Goal: Information Seeking & Learning: Understand process/instructions

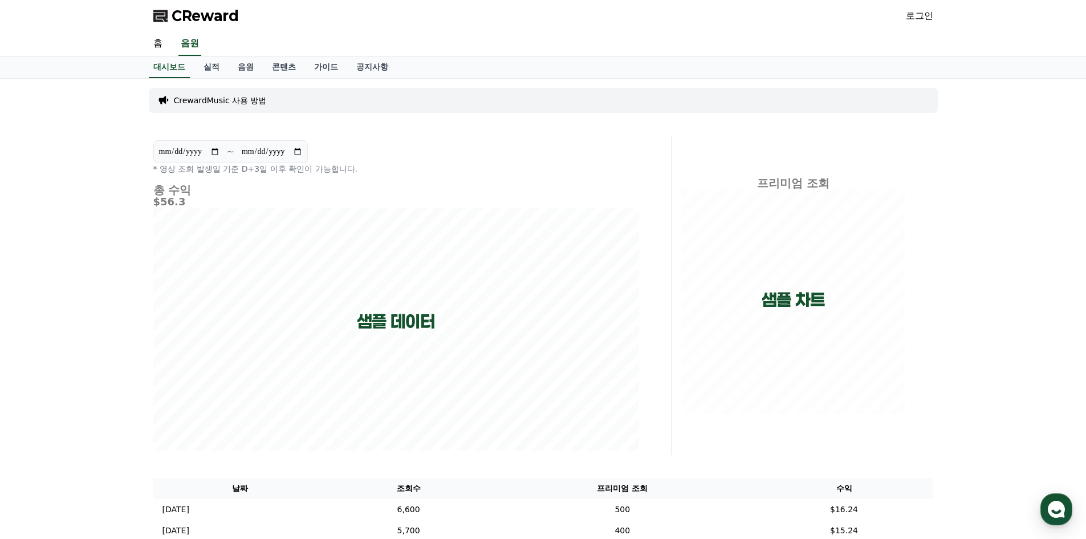
click at [931, 6] on div "CReward 로그인" at bounding box center [543, 16] width 798 height 32
click at [927, 18] on link "로그인" at bounding box center [919, 16] width 27 height 14
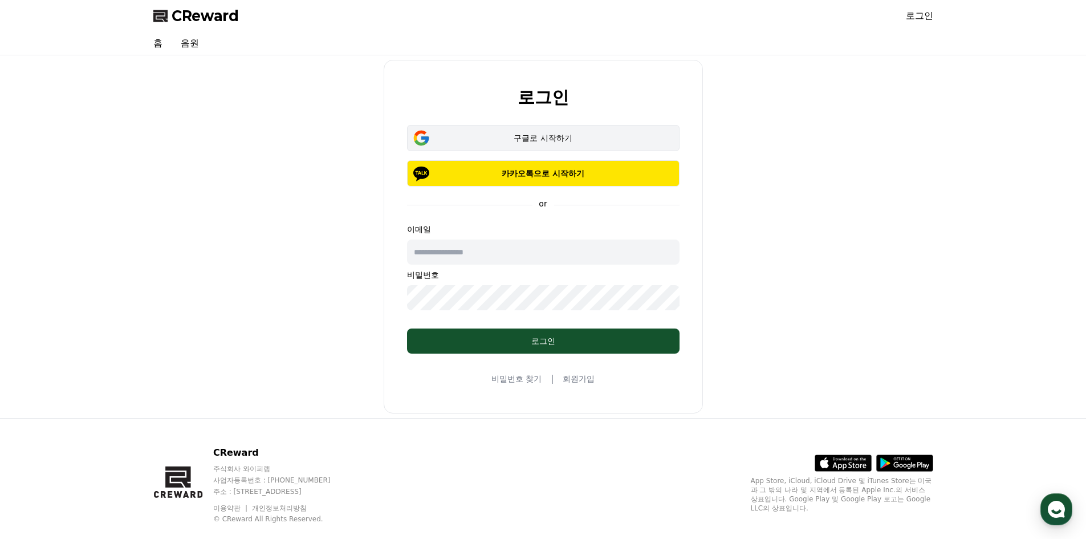
click at [534, 137] on div "구글로 시작하기" at bounding box center [543, 137] width 239 height 11
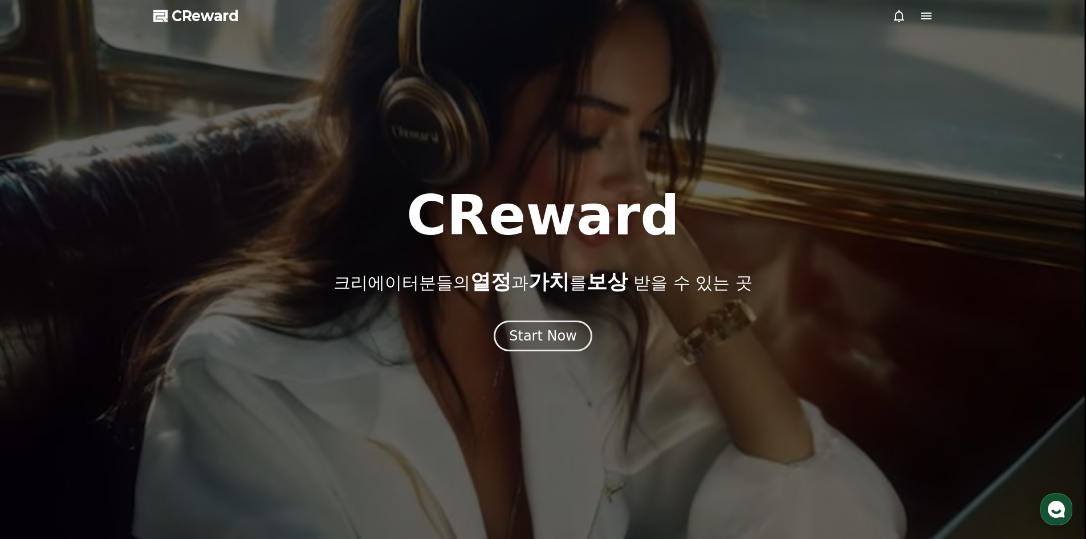
click at [926, 18] on icon at bounding box center [926, 16] width 14 height 14
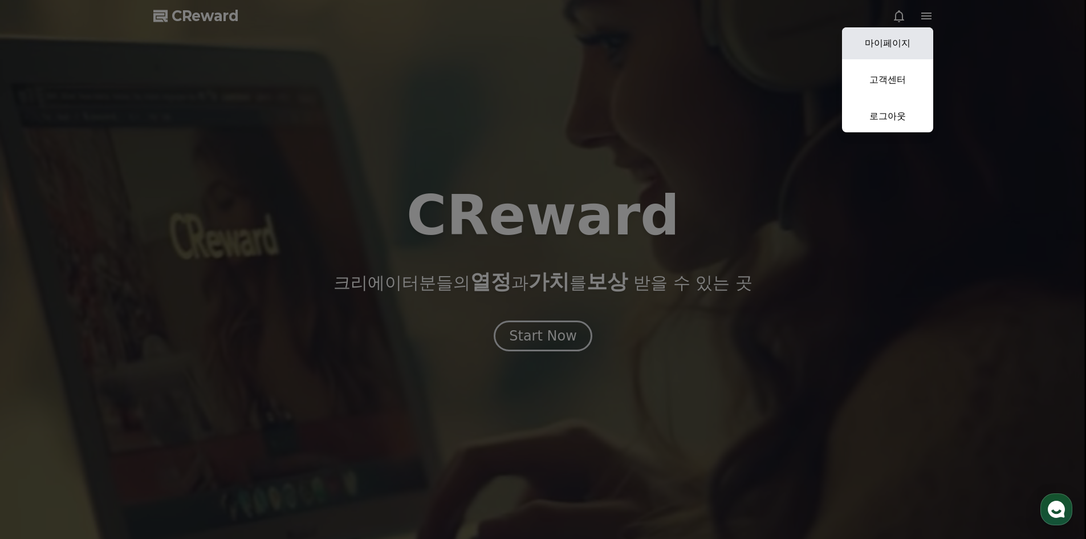
click at [898, 46] on link "마이페이지" at bounding box center [887, 43] width 91 height 32
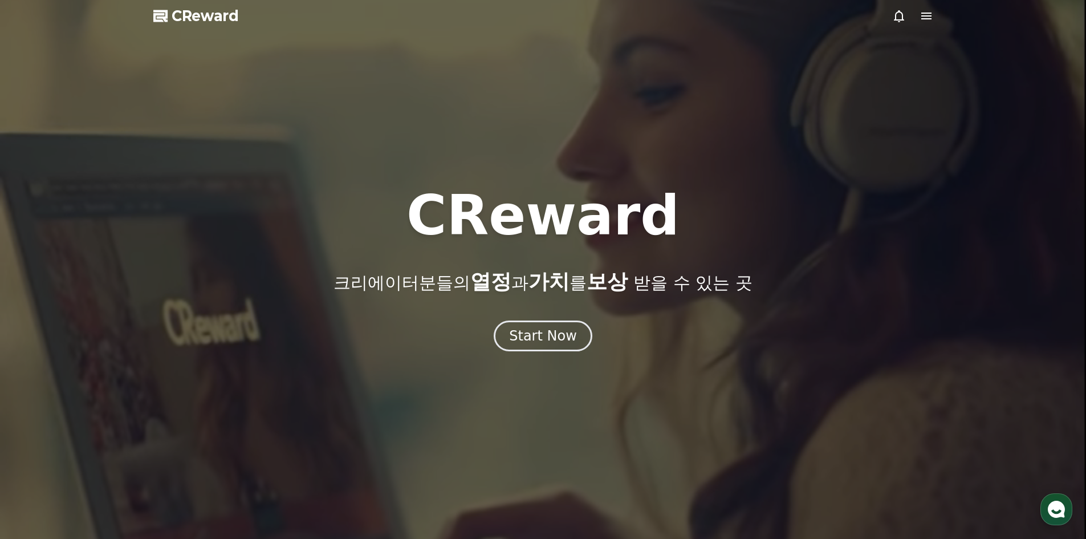
select select "**********"
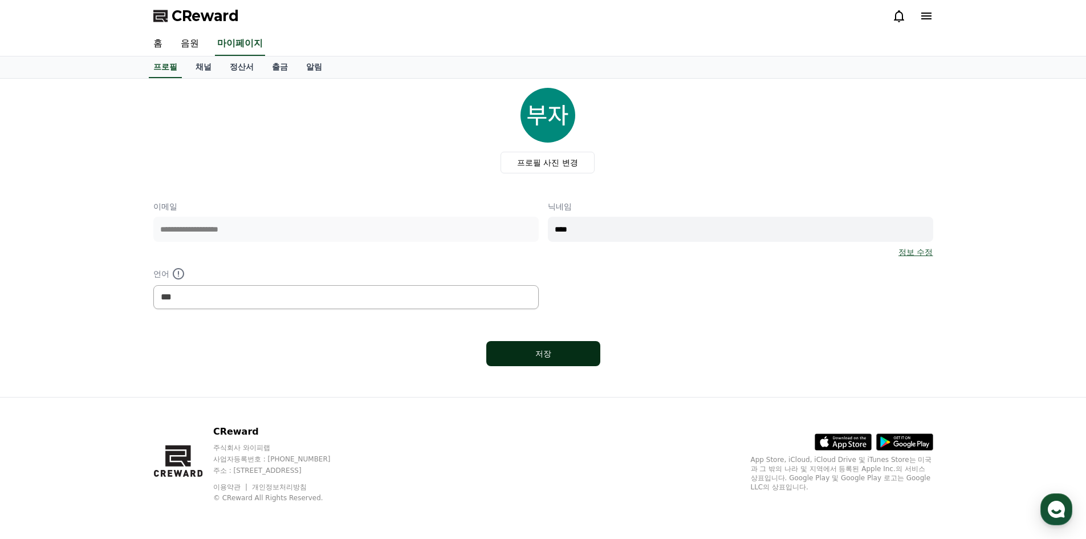
click at [552, 353] on div "저장" at bounding box center [543, 353] width 68 height 11
select select "**********"
click at [193, 42] on link "음원" at bounding box center [190, 44] width 36 height 24
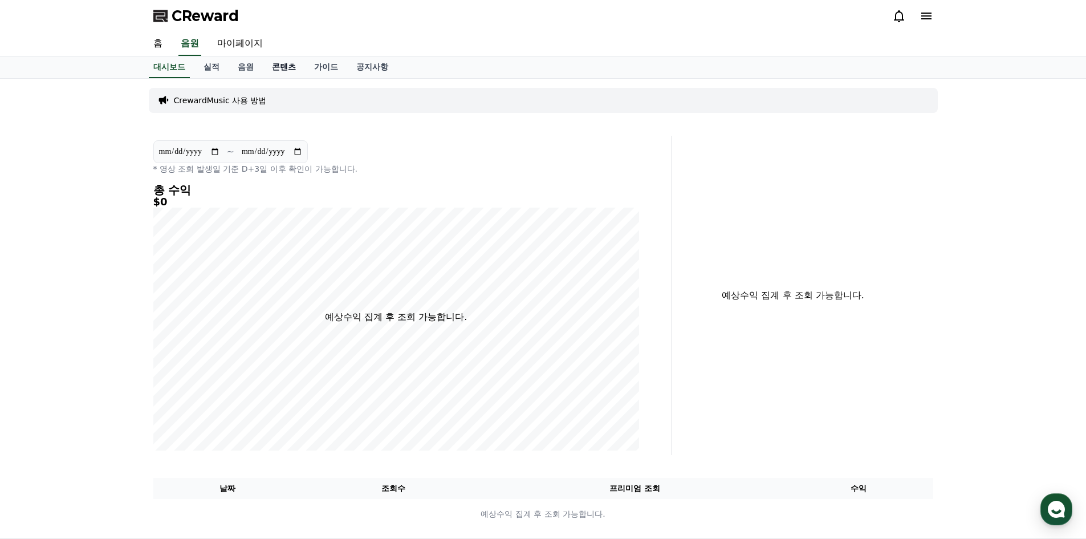
click at [282, 68] on link "콘텐츠" at bounding box center [284, 67] width 42 height 22
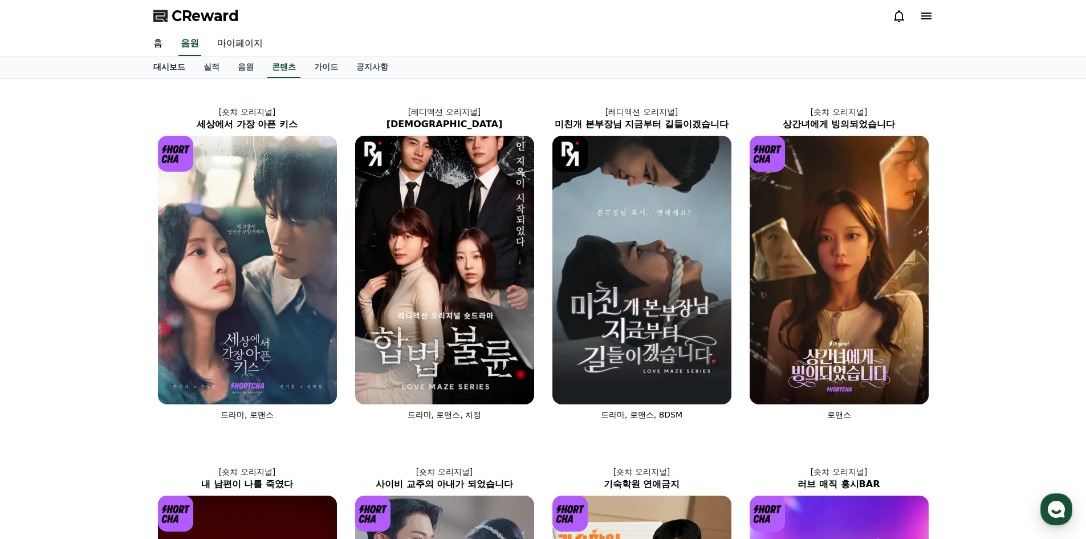
click at [163, 64] on link "대시보드" at bounding box center [169, 67] width 50 height 22
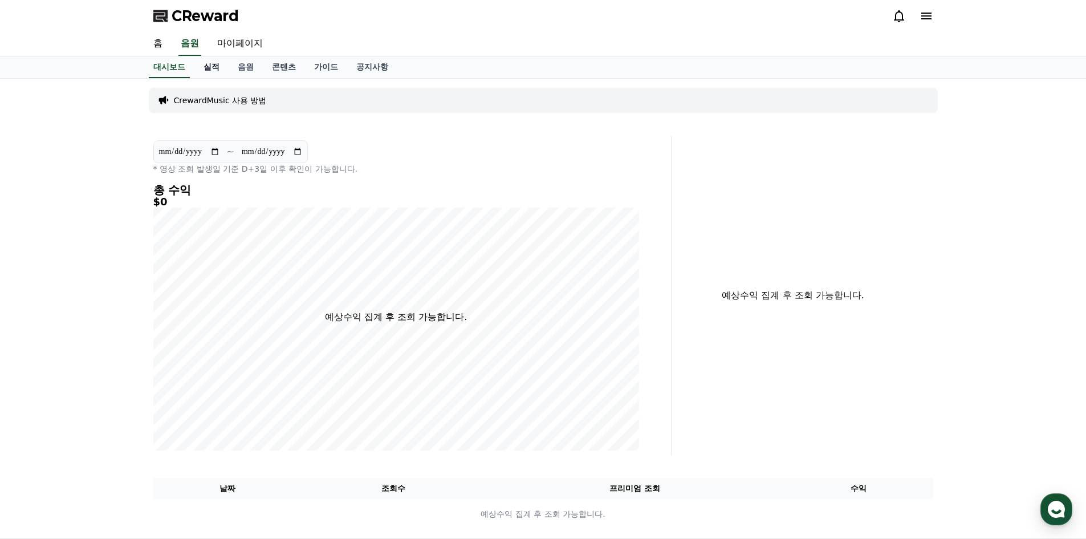
click at [213, 68] on link "실적" at bounding box center [211, 67] width 34 height 22
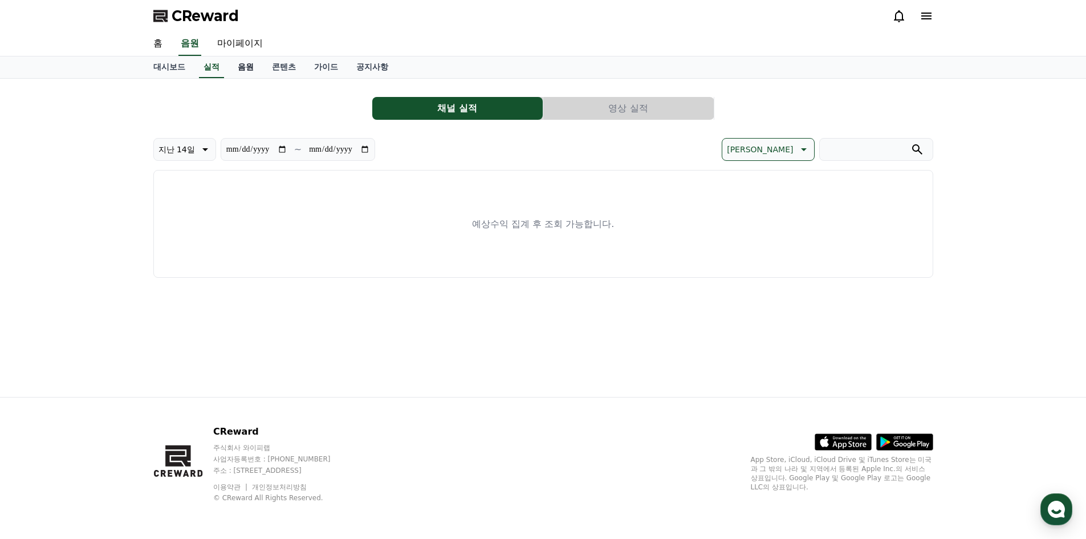
click at [245, 68] on link "음원" at bounding box center [246, 67] width 34 height 22
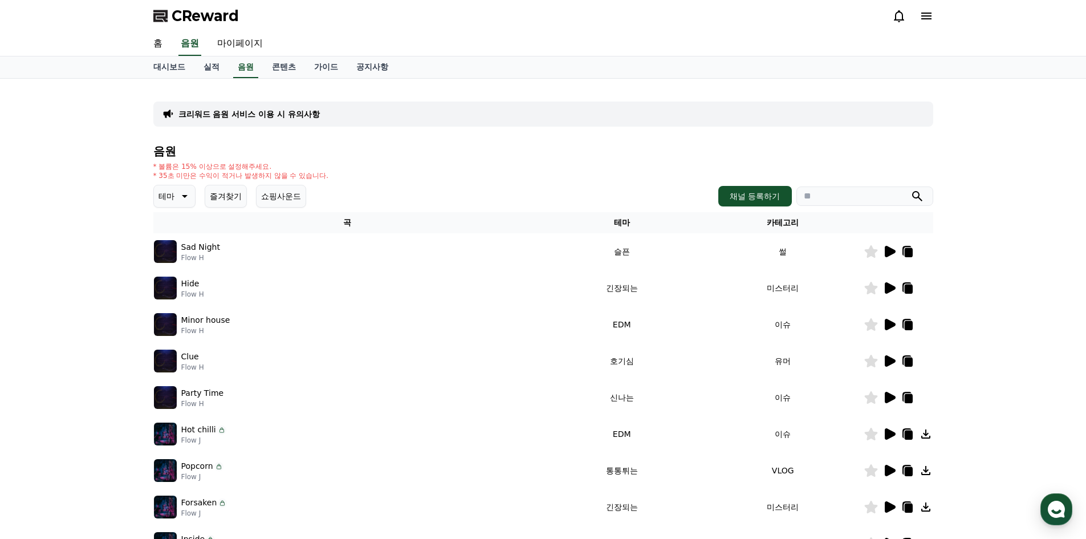
click at [890, 253] on icon at bounding box center [890, 251] width 11 height 11
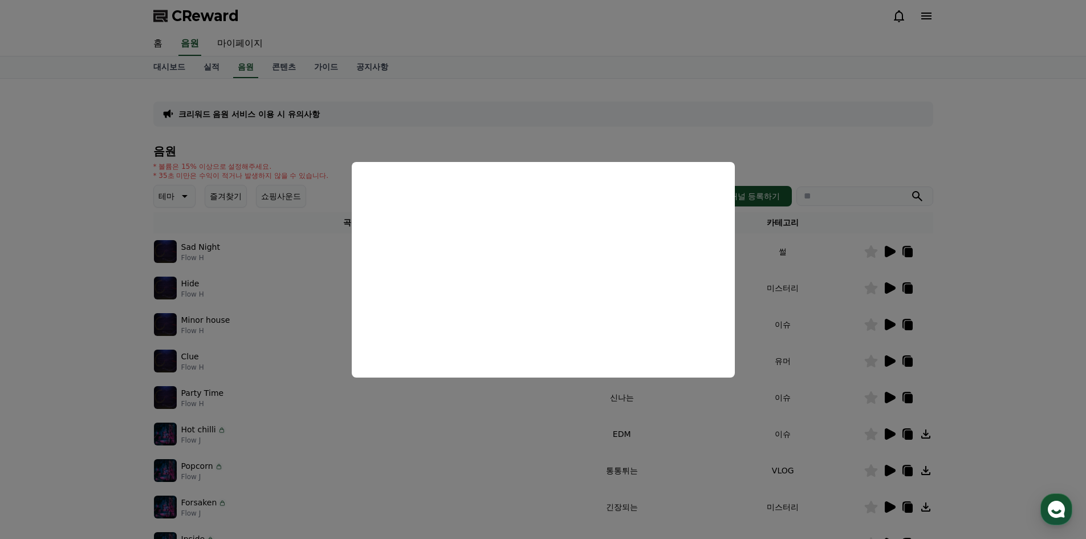
click at [764, 82] on button "close modal" at bounding box center [543, 269] width 1086 height 539
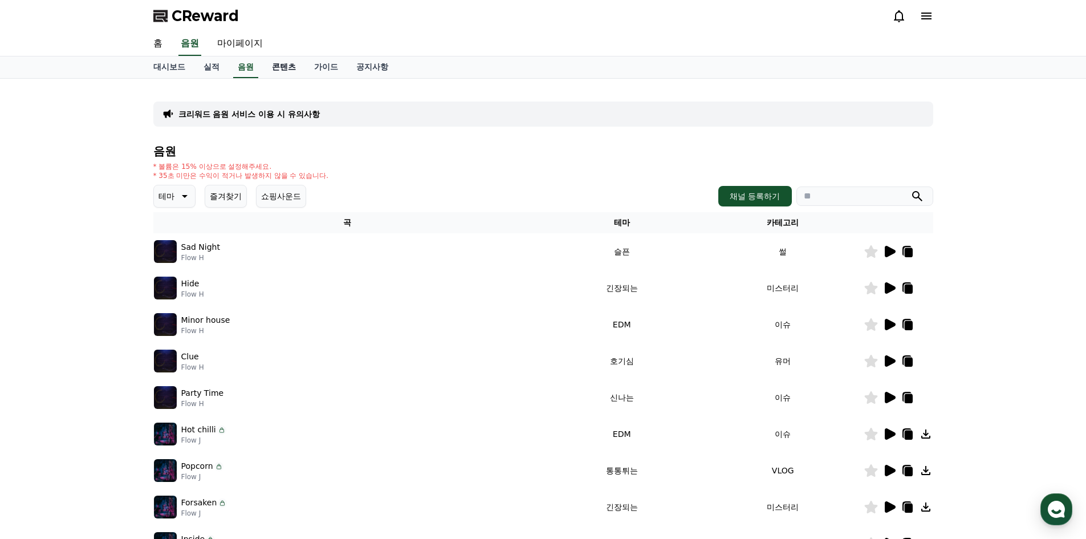
click at [279, 70] on link "콘텐츠" at bounding box center [284, 67] width 42 height 22
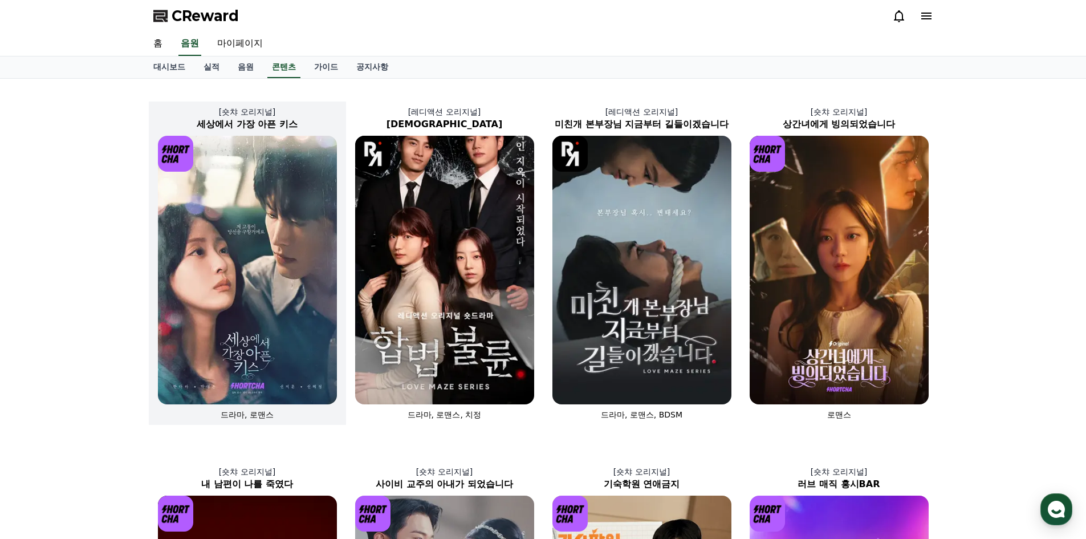
click at [239, 293] on img at bounding box center [247, 270] width 179 height 268
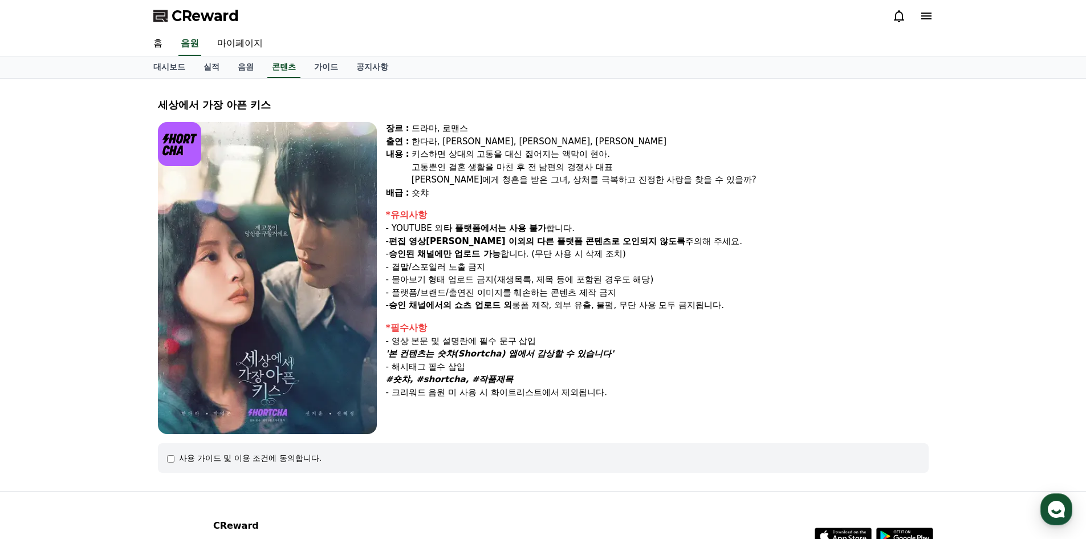
drag, startPoint x: 401, startPoint y: 227, endPoint x: 537, endPoint y: 224, distance: 135.7
click at [537, 224] on p "- YOUTUBE 외 타 플랫폼에서는 사용 불가 합니다." at bounding box center [657, 228] width 543 height 13
drag, startPoint x: 406, startPoint y: 243, endPoint x: 665, endPoint y: 238, distance: 258.8
click at [665, 238] on p "- 편집 영상[PERSON_NAME] 이외의 다른 플랫폼 콘텐츠로 오인되지 않도록 주의해 주세요." at bounding box center [657, 241] width 543 height 13
click at [872, 400] on div "장르 : 드라마, 로맨스 출연 : [PERSON_NAME], [PERSON_NAME], [PERSON_NAME], [PERSON_NAME] […" at bounding box center [657, 278] width 543 height 312
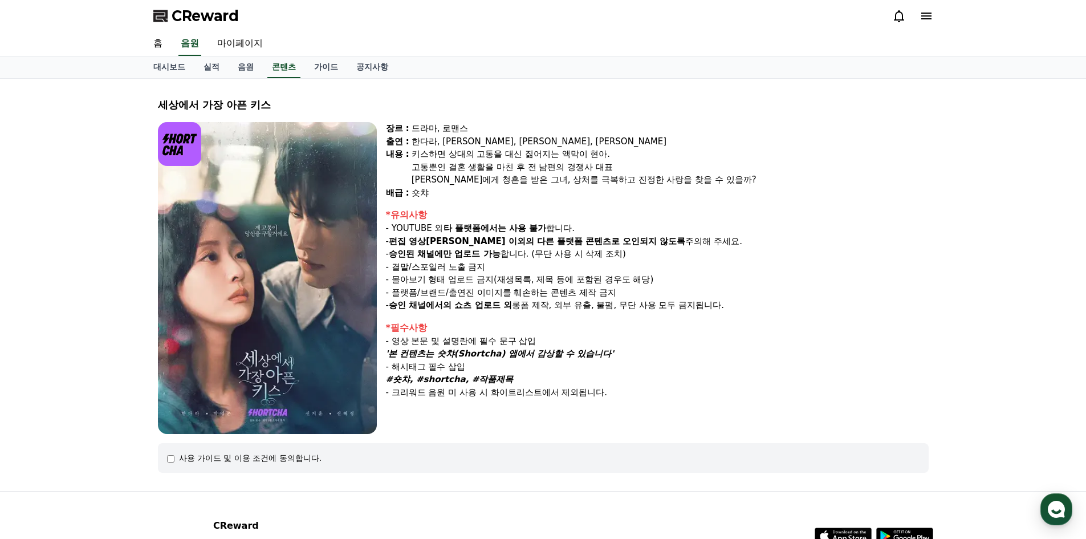
drag, startPoint x: 394, startPoint y: 279, endPoint x: 491, endPoint y: 280, distance: 96.9
click at [491, 280] on p "- 몰아보기 형태 업로드 금지(재생목록, 제목 등에 포함된 경우도 해당)" at bounding box center [657, 279] width 543 height 13
click at [754, 433] on div "장르 : 드라마, 로맨스 출연 : [PERSON_NAME], [PERSON_NAME], [PERSON_NAME], [PERSON_NAME] […" at bounding box center [657, 278] width 543 height 312
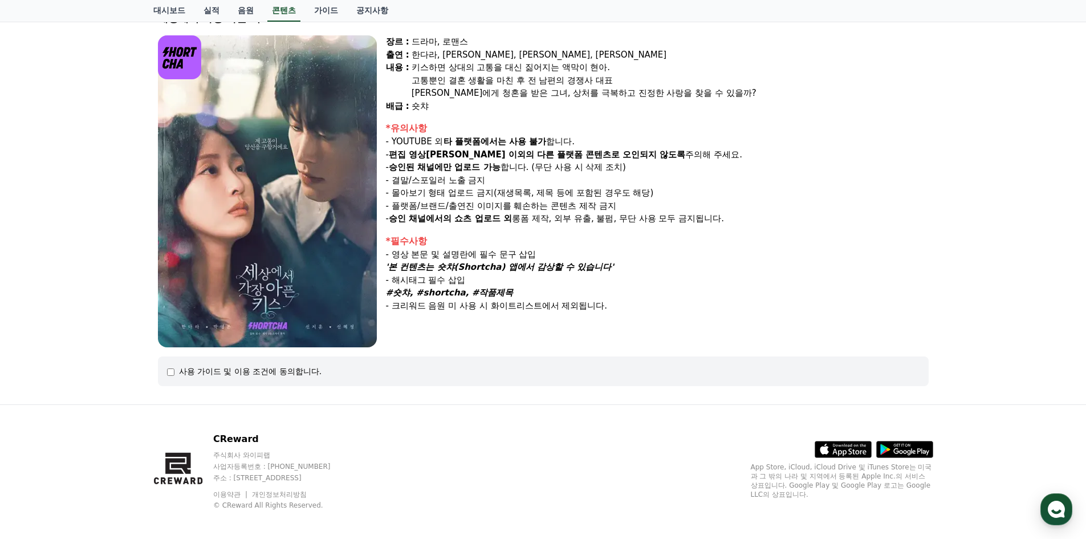
scroll to position [94, 0]
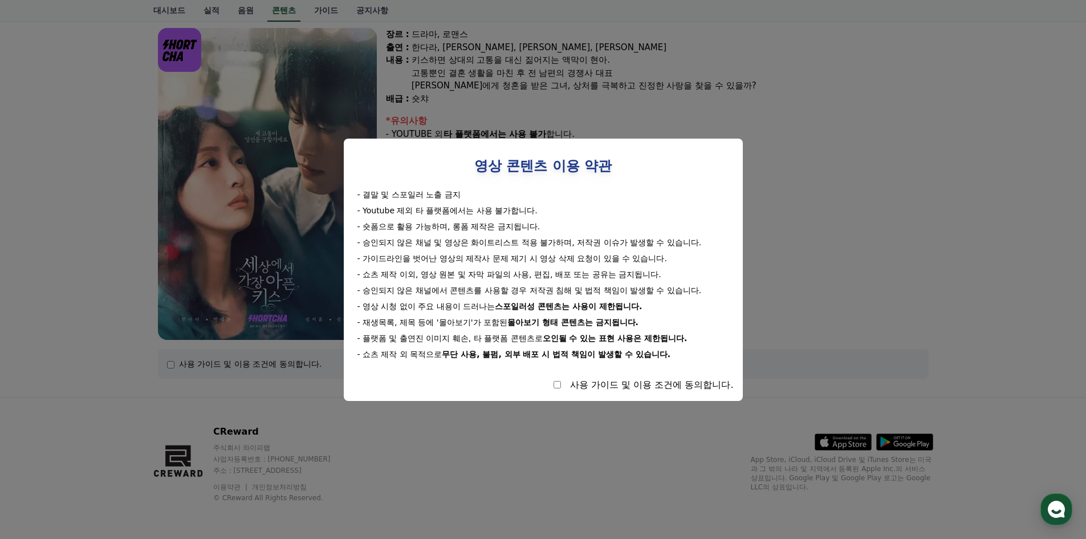
select select
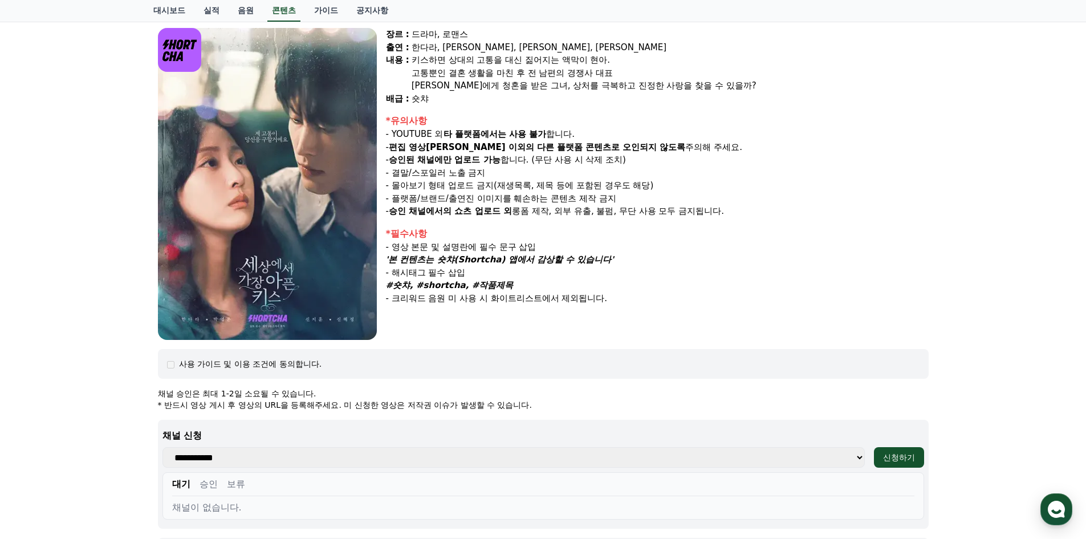
click at [690, 408] on p "* 반드시 영상 게시 후 영상의 URL을 등록해주세요. 미 신청한 영상은 저작권 이슈가 발생할 수 있습니다." at bounding box center [543, 404] width 771 height 11
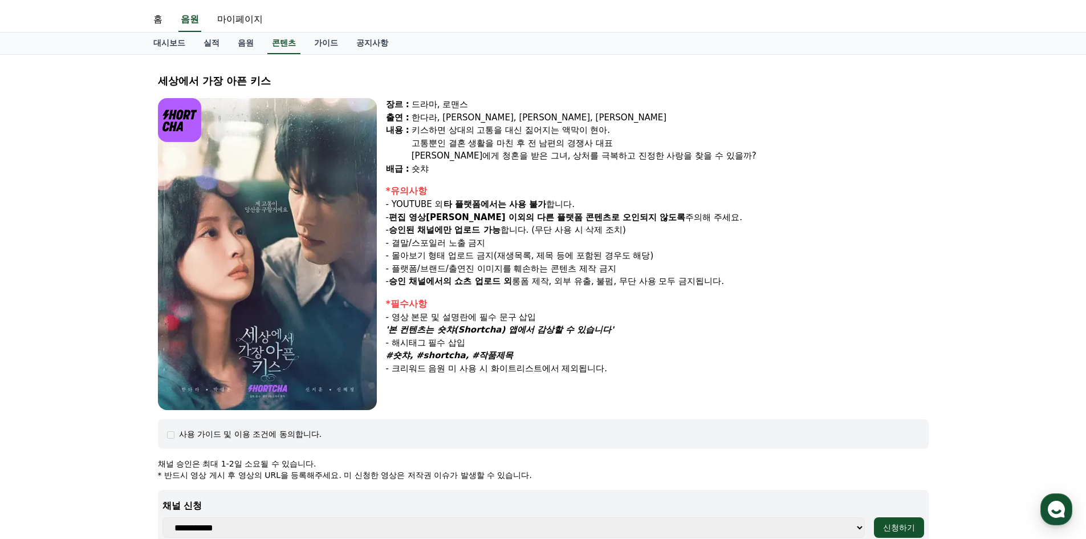
scroll to position [0, 0]
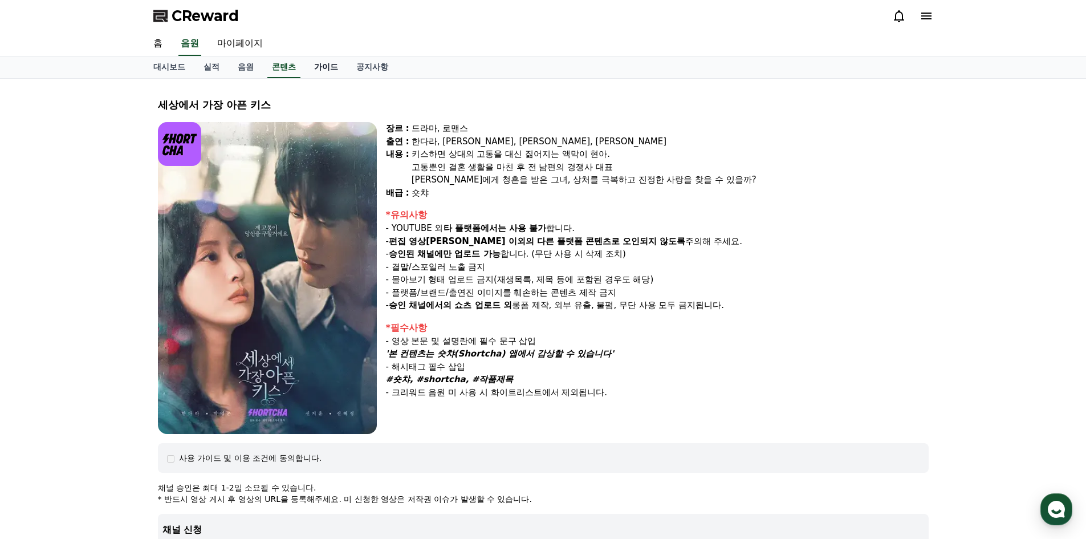
click at [323, 70] on link "가이드" at bounding box center [326, 67] width 42 height 22
